Goal: Transaction & Acquisition: Purchase product/service

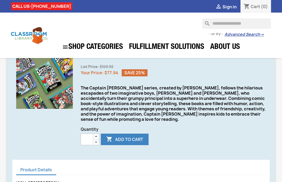
scroll to position [137, 0]
click at [39, 96] on div "search" at bounding box center [44, 80] width 57 height 57
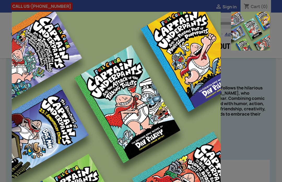
click at [43, 92] on img at bounding box center [116, 116] width 209 height 209
click at [242, 152] on aside at bounding box center [245, 131] width 49 height 239
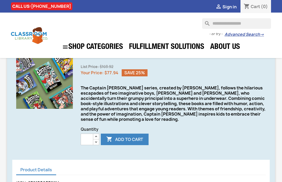
click at [116, 142] on button " Add to cart" at bounding box center [125, 138] width 48 height 11
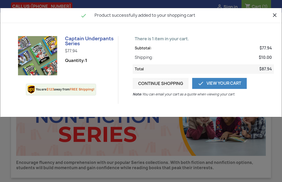
click at [277, 11] on span "close" at bounding box center [274, 14] width 6 height 9
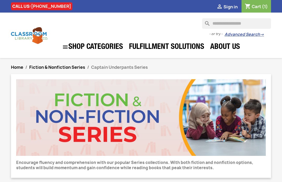
click at [223, 27] on input "Search" at bounding box center [236, 23] width 69 height 10
type input "*******"
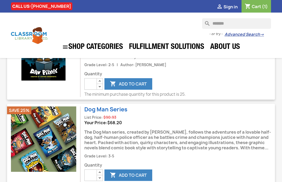
scroll to position [107, 0]
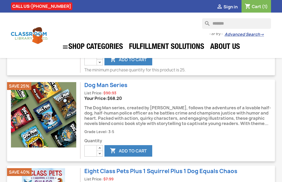
click at [53, 142] on img at bounding box center [43, 114] width 65 height 65
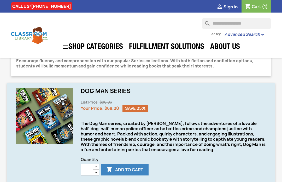
scroll to position [94, 0]
